Goal: Task Accomplishment & Management: Use online tool/utility

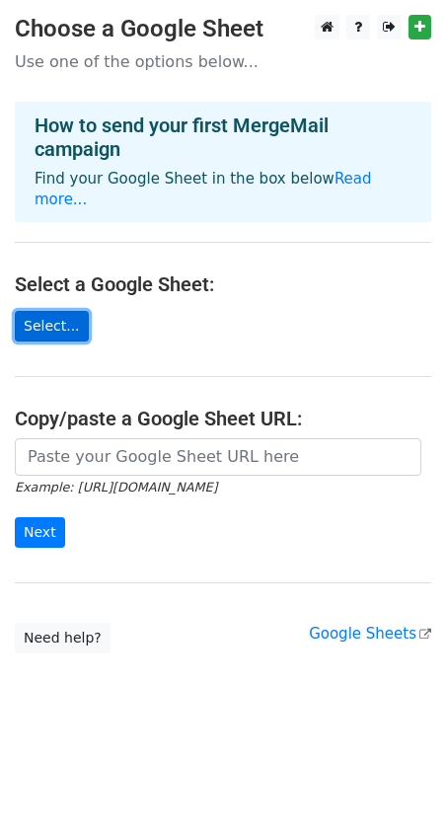
click at [72, 311] on link "Select..." at bounding box center [52, 326] width 74 height 31
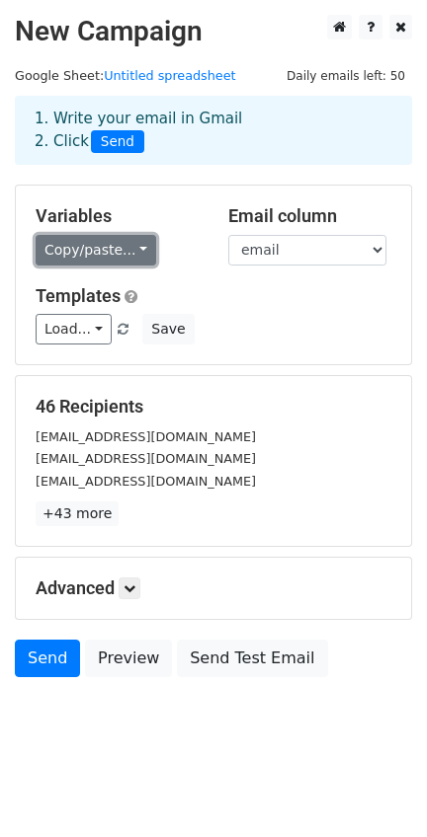
click at [130, 250] on link "Copy/paste..." at bounding box center [96, 250] width 120 height 31
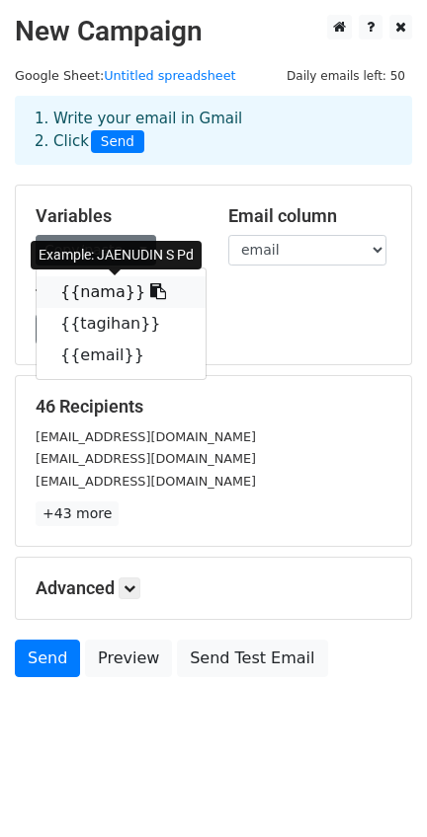
click at [150, 298] on icon at bounding box center [158, 291] width 16 height 16
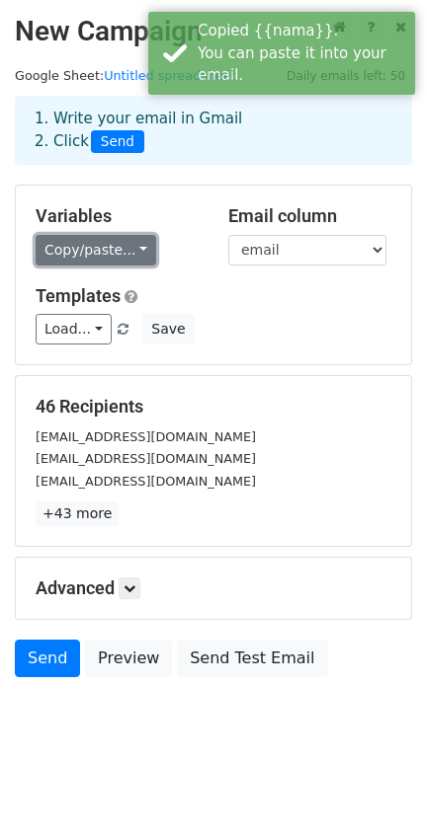
click at [138, 251] on link "Copy/paste..." at bounding box center [96, 250] width 120 height 31
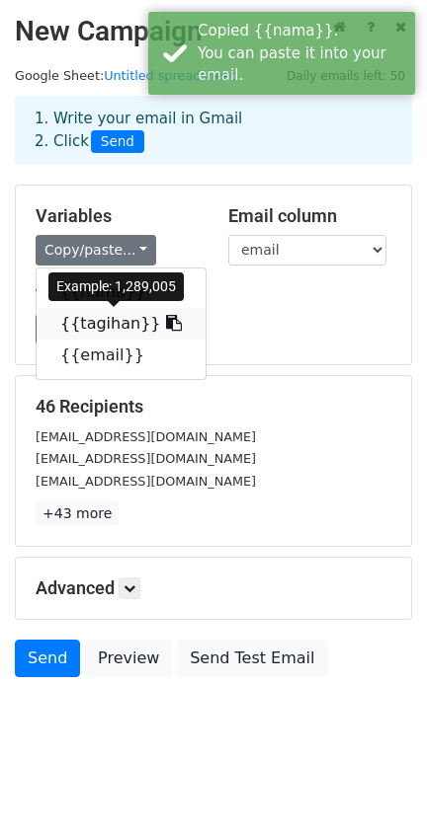
click at [166, 328] on icon at bounding box center [174, 323] width 16 height 16
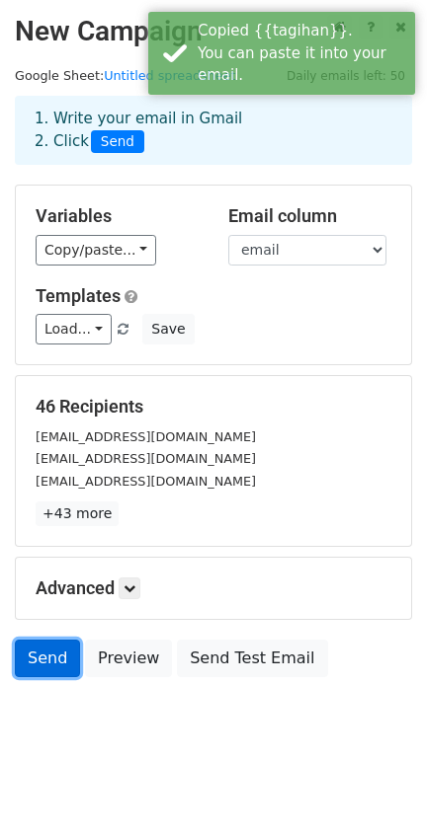
click at [34, 665] on link "Send" at bounding box center [47, 659] width 65 height 38
